Goal: Task Accomplishment & Management: Use online tool/utility

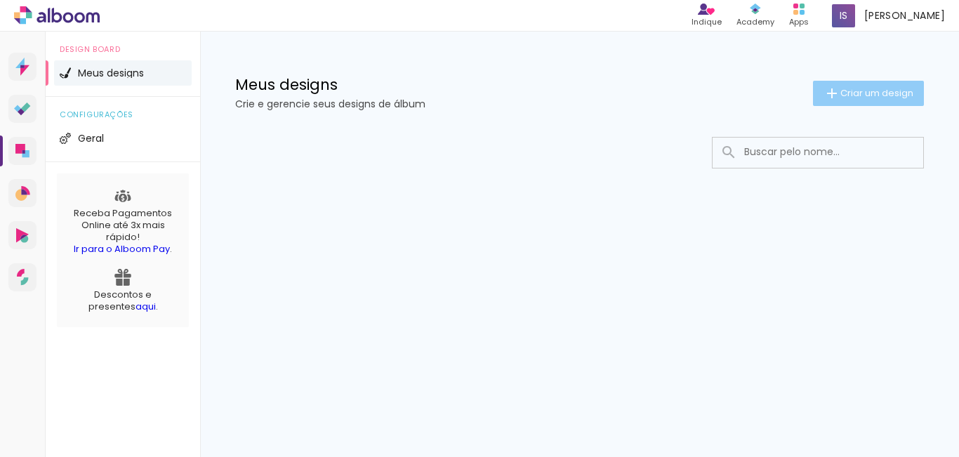
click at [862, 93] on span "Criar um design" at bounding box center [876, 92] width 73 height 9
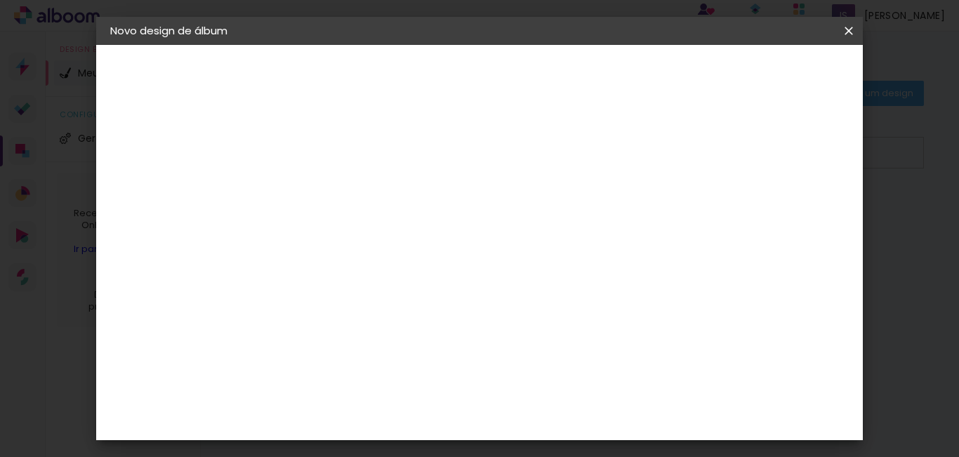
click at [340, 187] on input at bounding box center [340, 189] width 0 height 22
type input "[PERSON_NAME]"
type paper-input "[PERSON_NAME]"
click at [340, 189] on input "[PERSON_NAME]" at bounding box center [340, 189] width 0 height 22
click at [401, 86] on header "Informações Dê um título ao seu álbum. Avançar" at bounding box center [340, 87] width 122 height 84
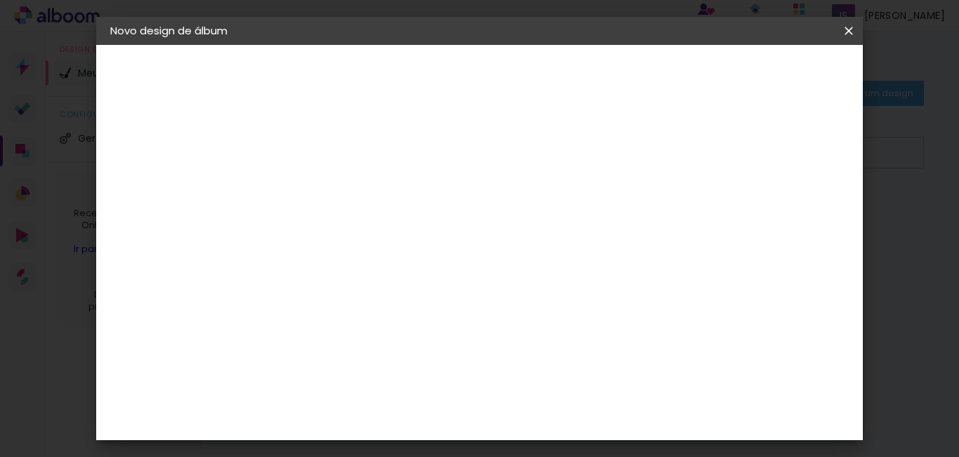
click at [0, 0] on slot "Avançar" at bounding box center [0, 0] width 0 height 0
click at [576, 174] on h3 "Avançado" at bounding box center [534, 171] width 135 height 15
click at [0, 0] on slot "Tamanho Livre" at bounding box center [0, 0] width 0 height 0
click at [602, 86] on paper-button "Avançar" at bounding box center [567, 74] width 69 height 24
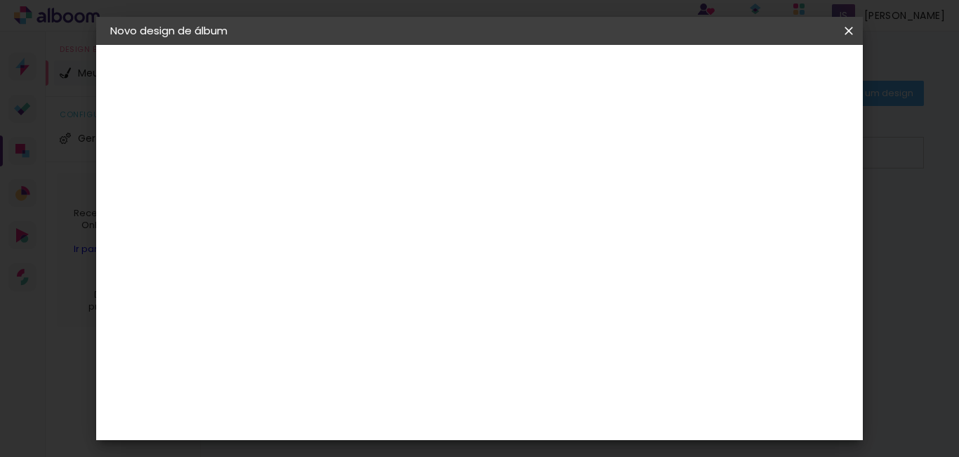
click at [307, 159] on input "2" at bounding box center [330, 161] width 48 height 18
type input "15"
type paper-input "15"
drag, startPoint x: 778, startPoint y: 215, endPoint x: 733, endPoint y: 211, distance: 45.2
click at [733, 211] on div "30 cm cm cm mm A maioria das encadernadoras sugere 5mm de sangria." at bounding box center [537, 234] width 517 height 112
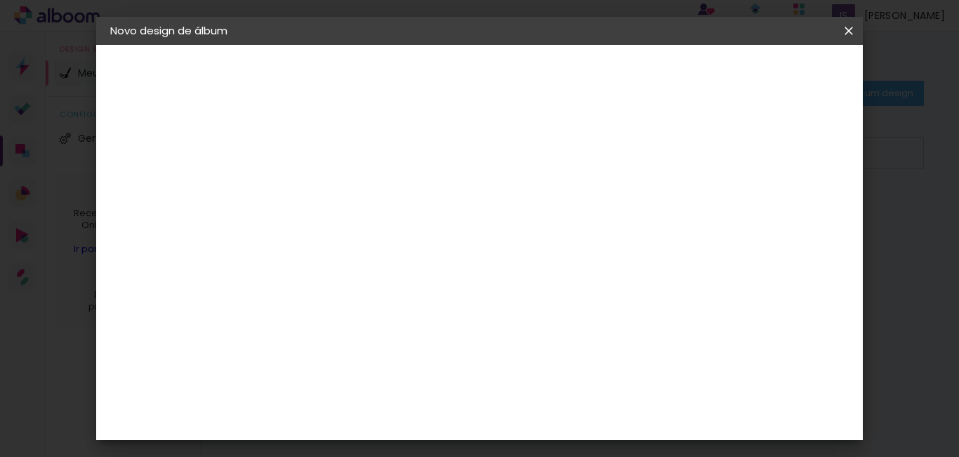
type input "21"
type paper-input "21"
click at [636, 145] on div "mm Mostrar sangria" at bounding box center [537, 111] width 517 height 133
click at [691, 160] on div at bounding box center [685, 161] width 13 height 13
type paper-checkbox "on"
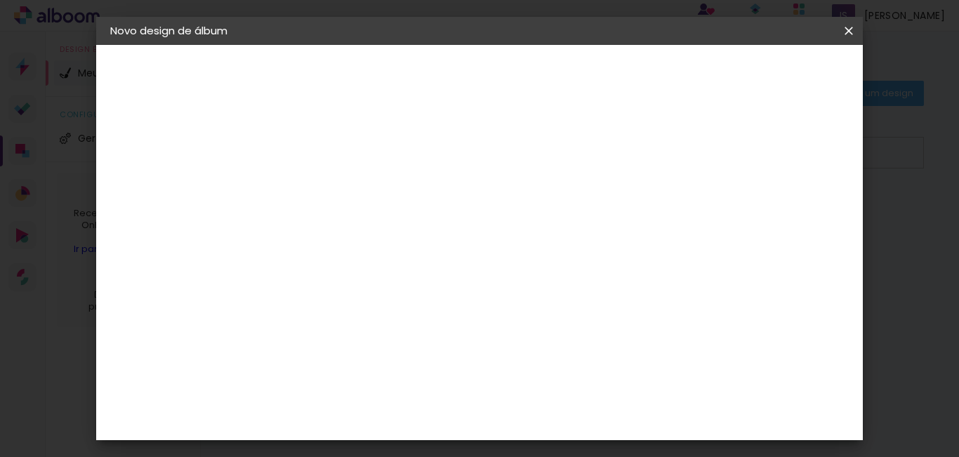
click at [691, 160] on div at bounding box center [685, 161] width 13 height 13
click at [761, 69] on span "Iniciar design" at bounding box center [729, 74] width 64 height 10
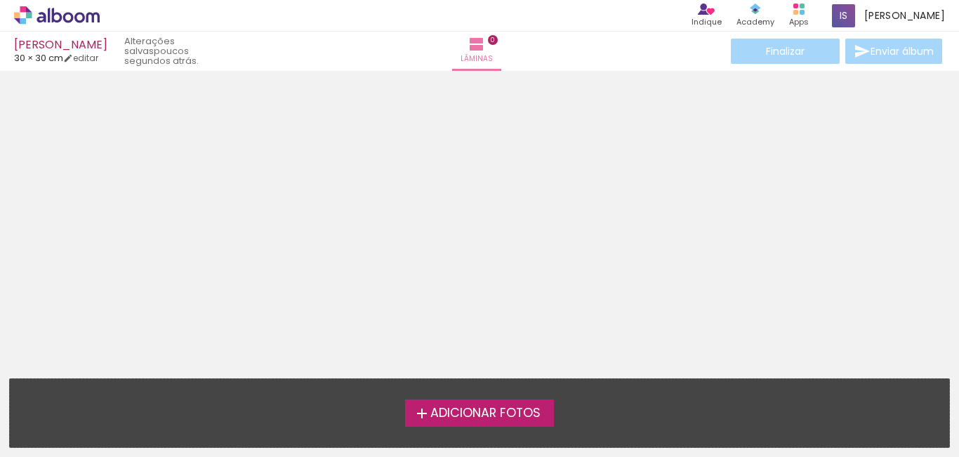
click at [513, 415] on span "Adicionar Fotos" at bounding box center [485, 413] width 110 height 13
click at [0, 0] on input "file" at bounding box center [0, 0] width 0 height 0
